Goal: Check status: Check status

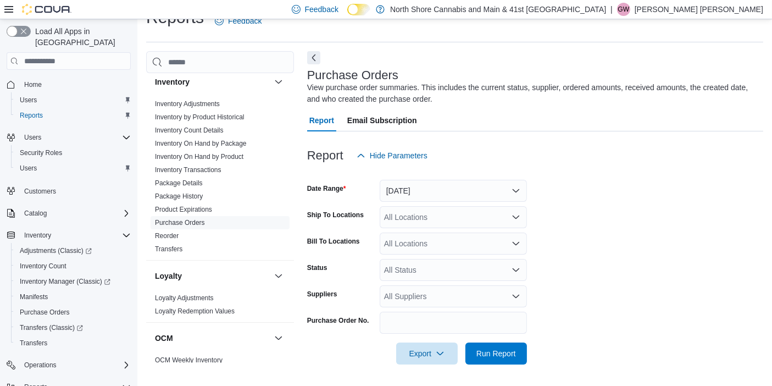
scroll to position [441, 0]
click at [177, 231] on link "Reorder" at bounding box center [167, 235] width 24 height 8
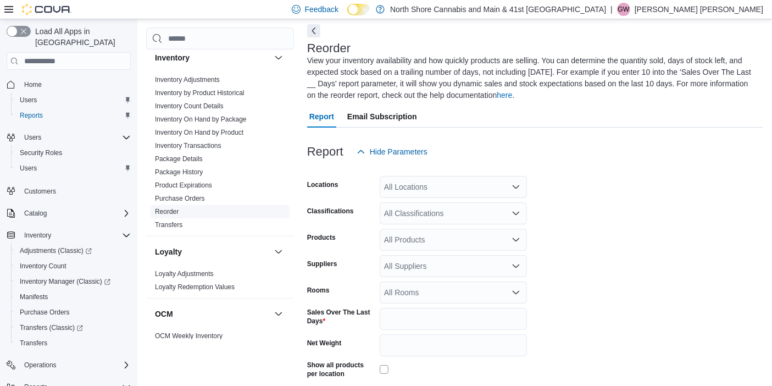
scroll to position [59, 0]
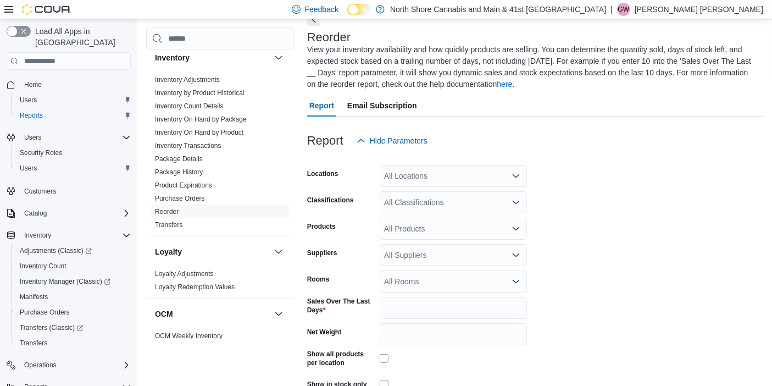
click at [312, 20] on button "Next" at bounding box center [313, 19] width 13 height 13
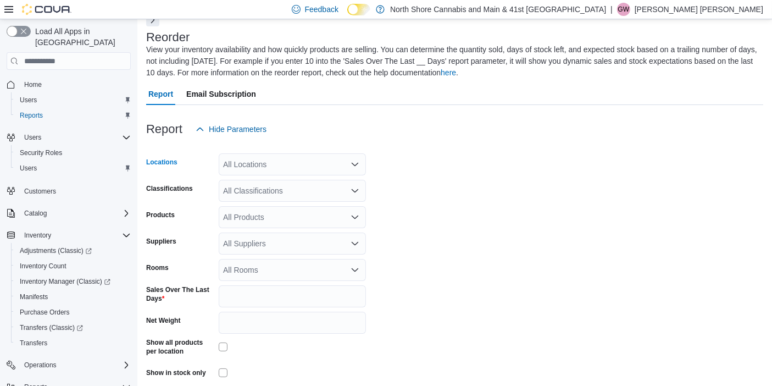
click at [303, 171] on div "All Locations" at bounding box center [292, 164] width 147 height 22
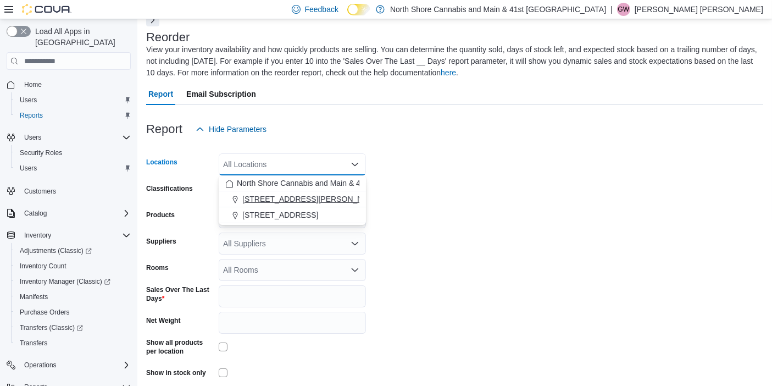
click at [268, 200] on span "[STREET_ADDRESS][PERSON_NAME]" at bounding box center [312, 198] width 140 height 11
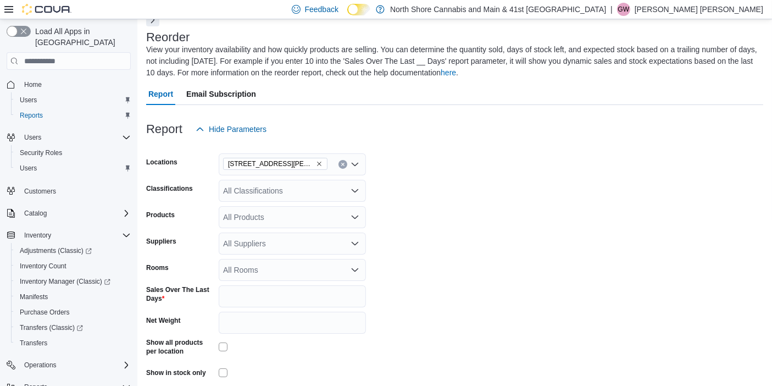
click at [514, 228] on form "Locations [STREET_ADDRESS][PERSON_NAME] All Classifications Products All Produc…" at bounding box center [454, 276] width 617 height 272
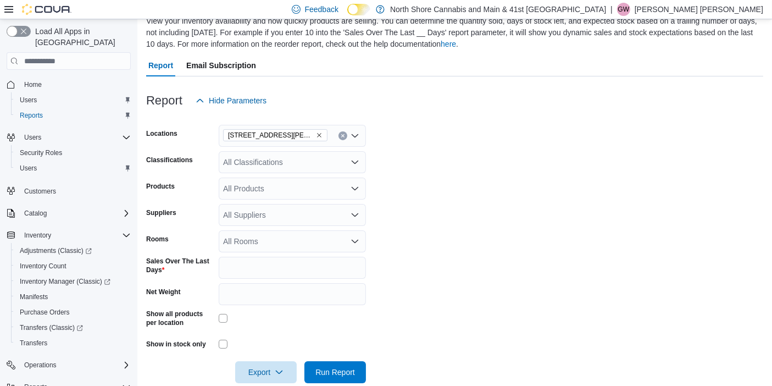
scroll to position [107, 0]
